Goal: Task Accomplishment & Management: Use online tool/utility

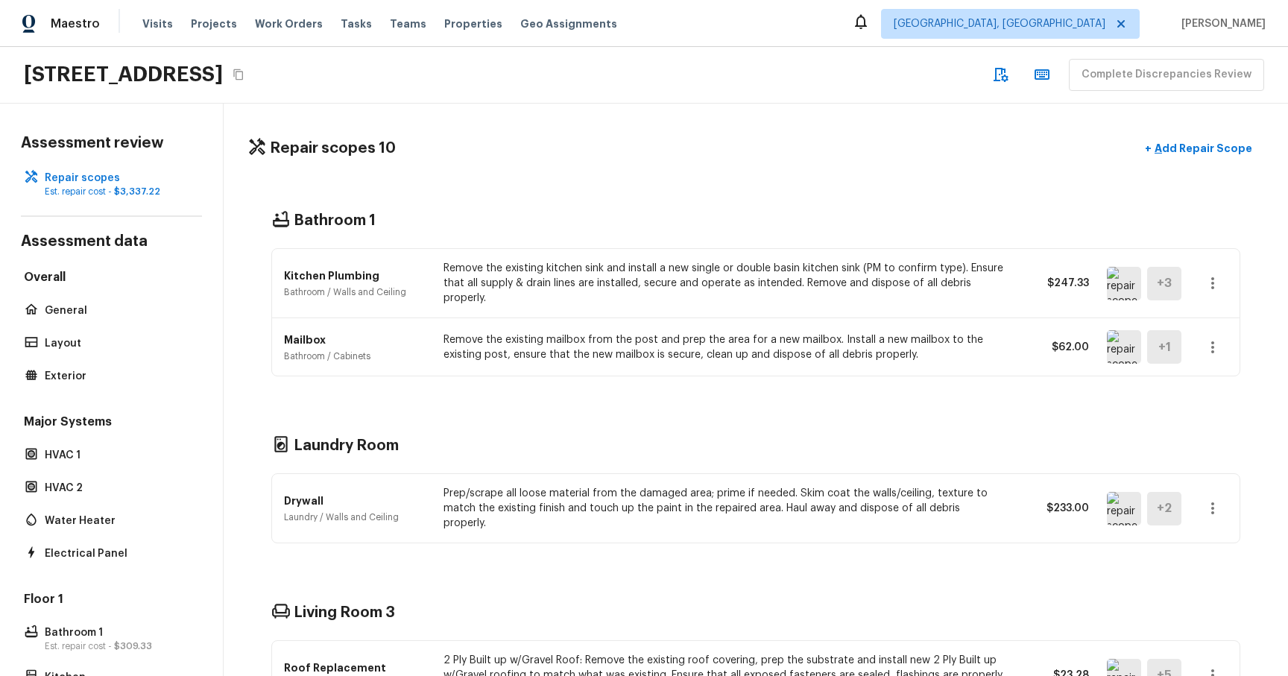
click at [728, 111] on div "Bathroom 1" at bounding box center [755, 220] width 969 height 19
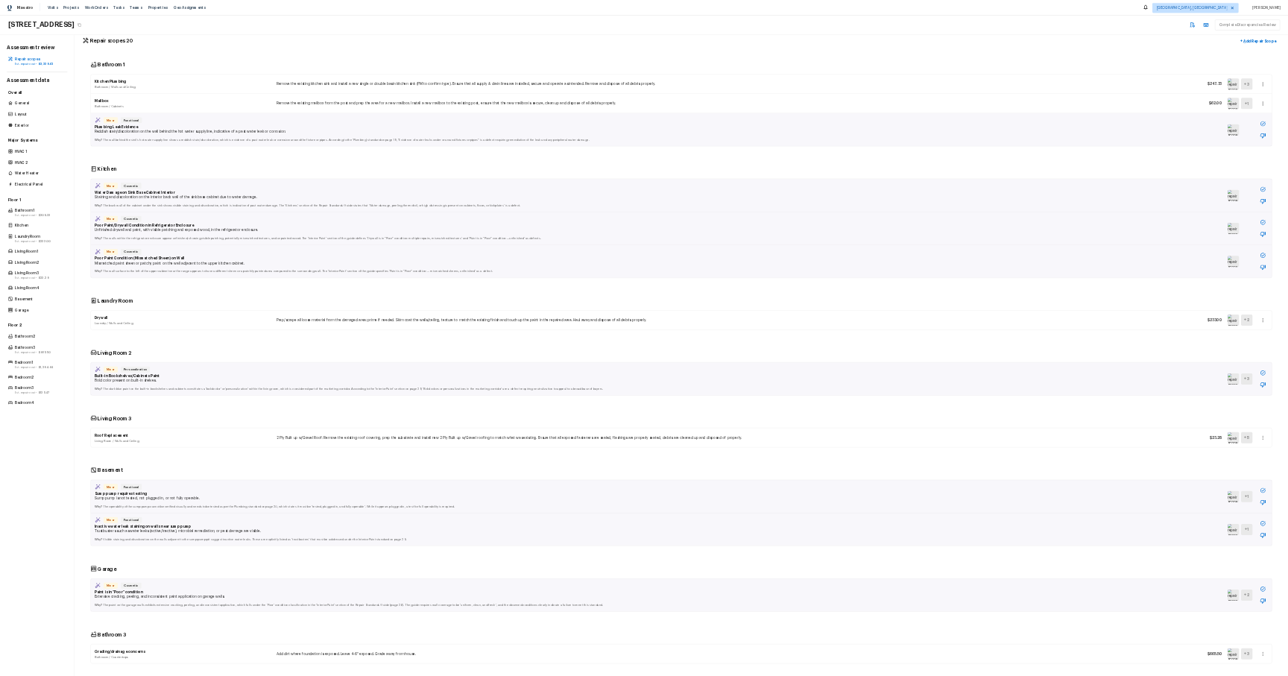
scroll to position [26, 0]
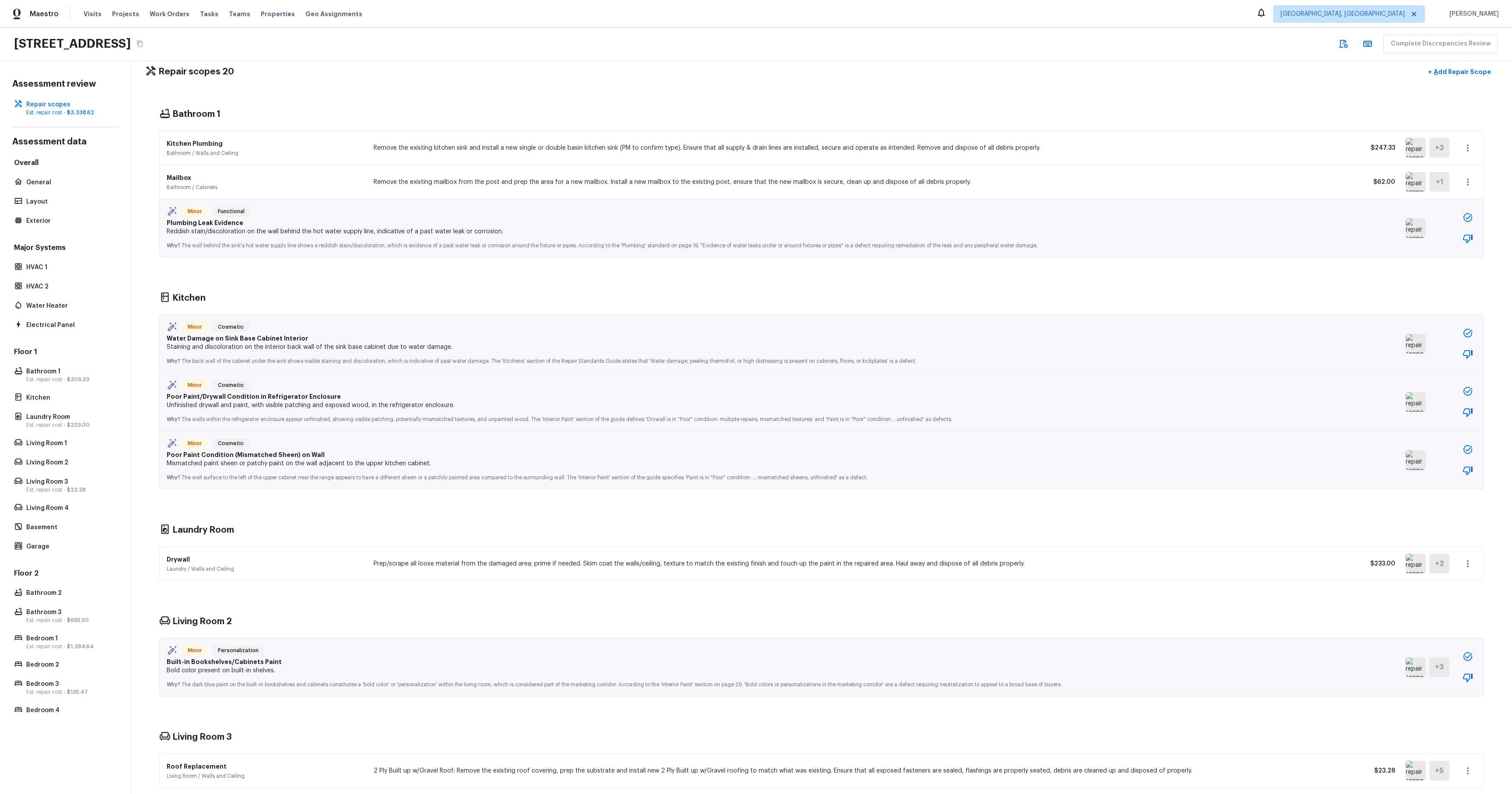
click at [755, 294] on div "Kitchen" at bounding box center [821, 298] width 1325 height 11
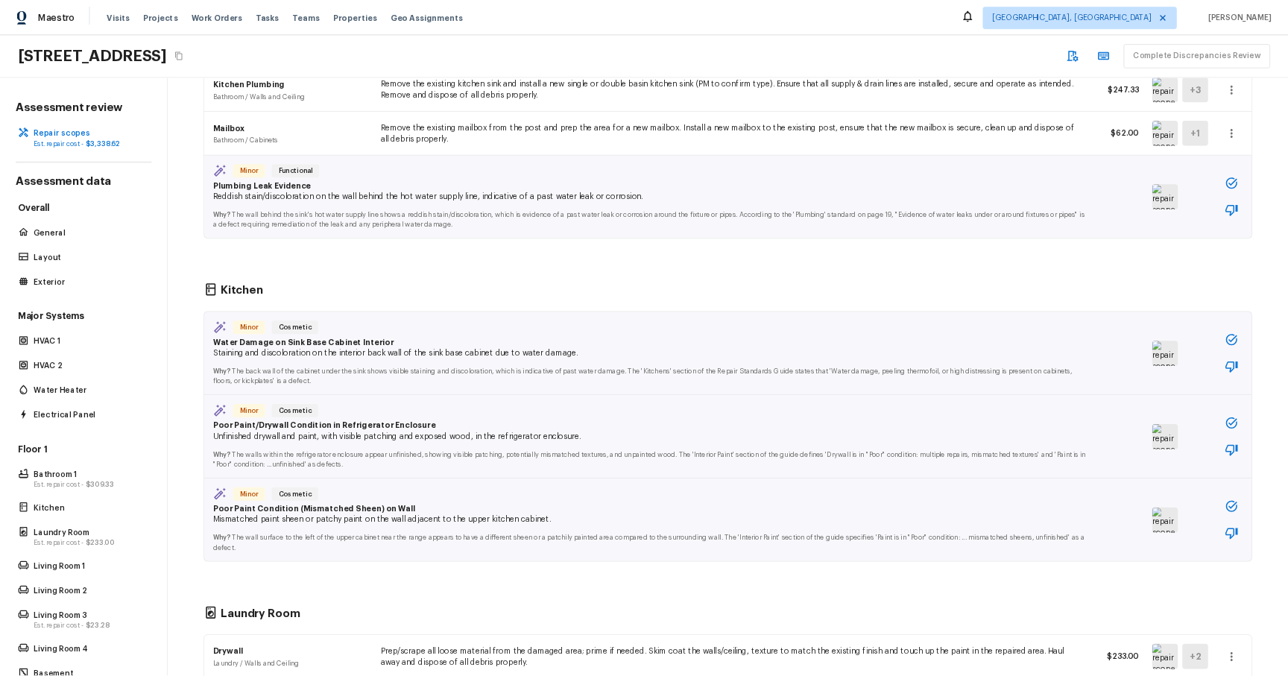
scroll to position [0, 0]
